Goal: Information Seeking & Learning: Learn about a topic

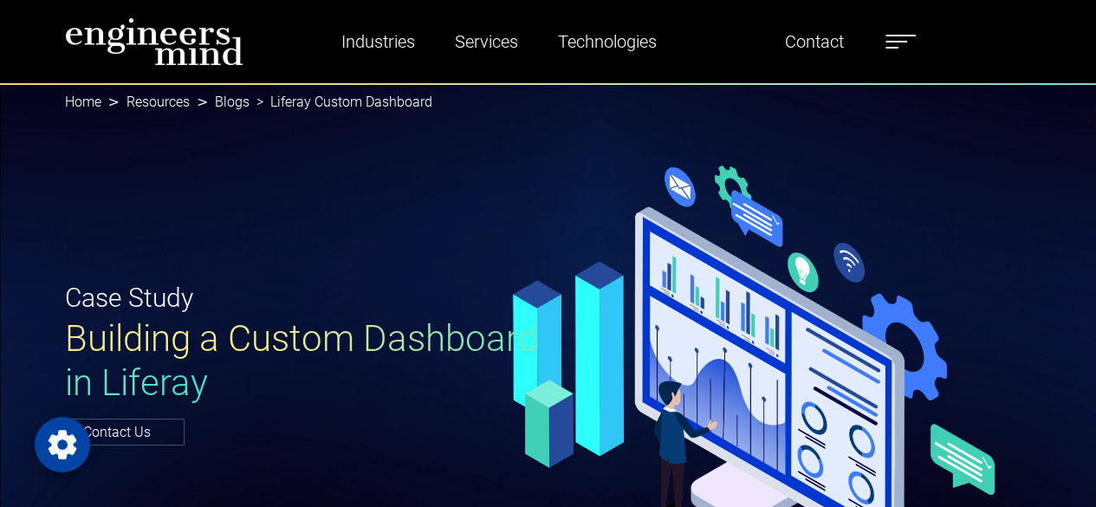
click at [504, 183] on div "Case Study Building a Custom Dashboard in Liferay Contact Us" at bounding box center [548, 360] width 1096 height 554
click at [520, 131] on div "Case Study Building a Custom Dashboard in Liferay Contact Us" at bounding box center [548, 360] width 1096 height 554
